Goal: Task Accomplishment & Management: Complete application form

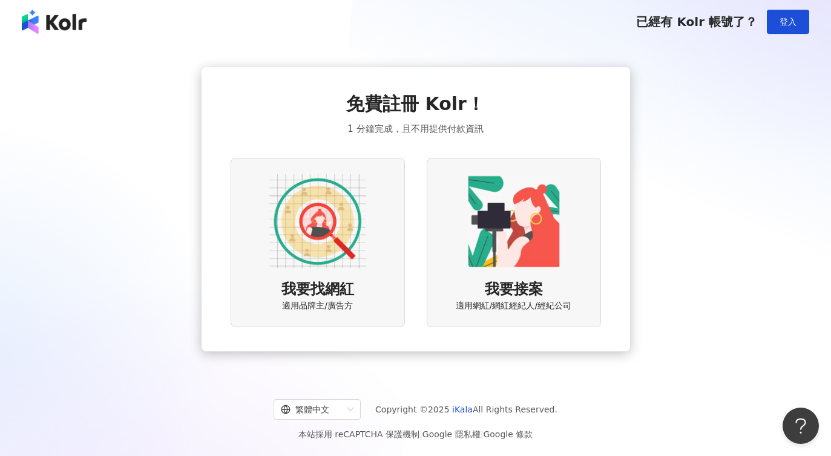
click at [313, 223] on img at bounding box center [317, 221] width 97 height 97
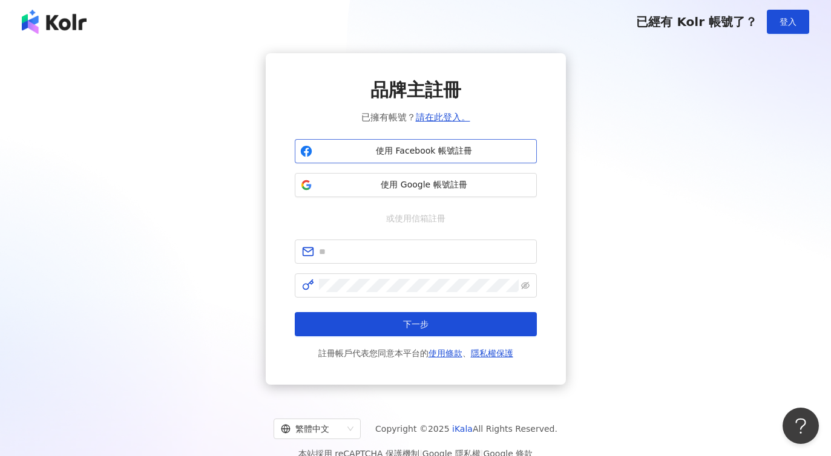
click at [417, 149] on span "使用 Facebook 帳號註冊" at bounding box center [424, 151] width 214 height 12
click at [639, 165] on div "品牌主註冊 已擁有帳號？ 請在此登入。 使用 Facebook 帳號註冊 使用 Google 帳號註冊 或使用信箱註冊 下一步 註冊帳戶代表您同意本平台的 使…" at bounding box center [416, 219] width 802 height 332
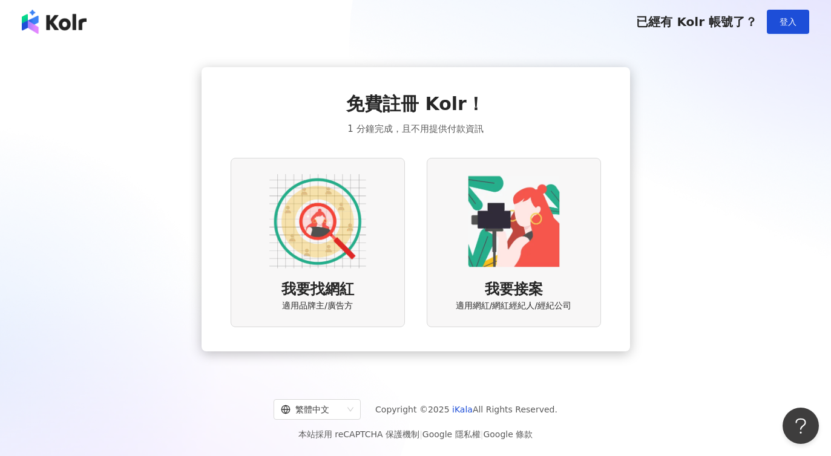
click at [327, 222] on img at bounding box center [317, 221] width 97 height 97
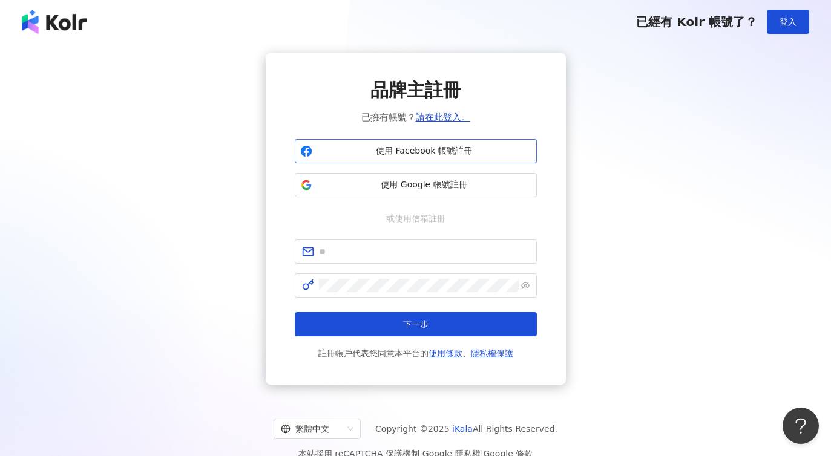
click at [469, 157] on button "使用 Facebook 帳號註冊" at bounding box center [416, 151] width 242 height 24
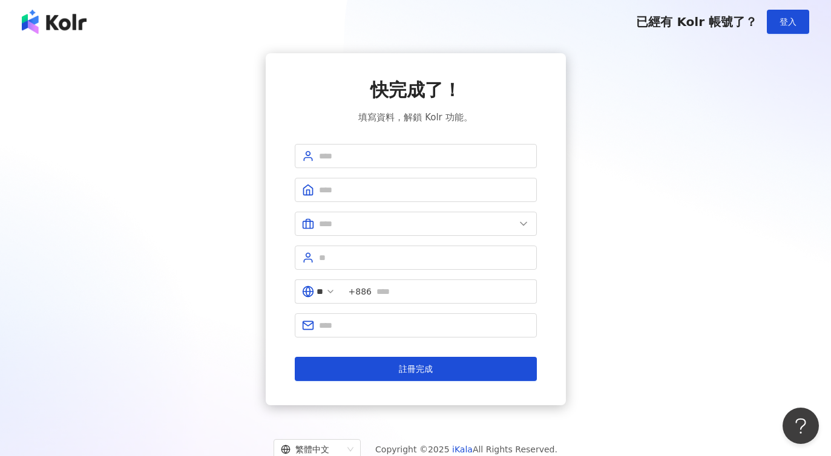
click at [617, 148] on div "快完成了！ 填寫資料，解鎖 Kolr 功能。 ** +886 註冊完成" at bounding box center [416, 229] width 802 height 352
click at [342, 159] on input "text" at bounding box center [424, 155] width 211 height 13
